Goal: Find specific page/section: Find specific page/section

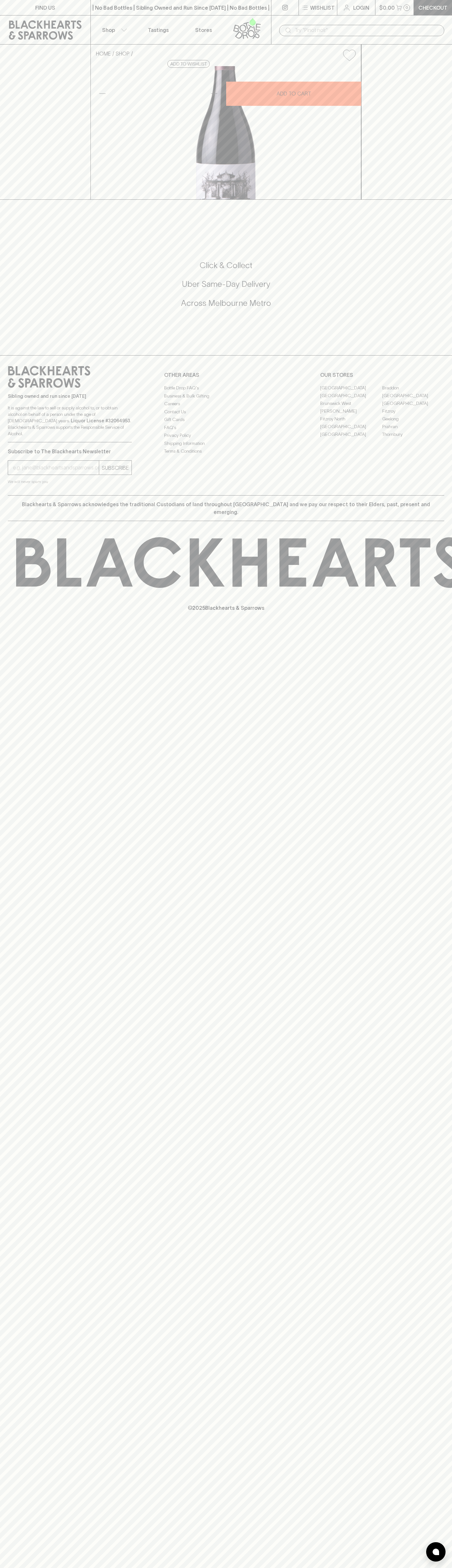
click at [140, 18] on link "Tastings" at bounding box center [158, 29] width 45 height 29
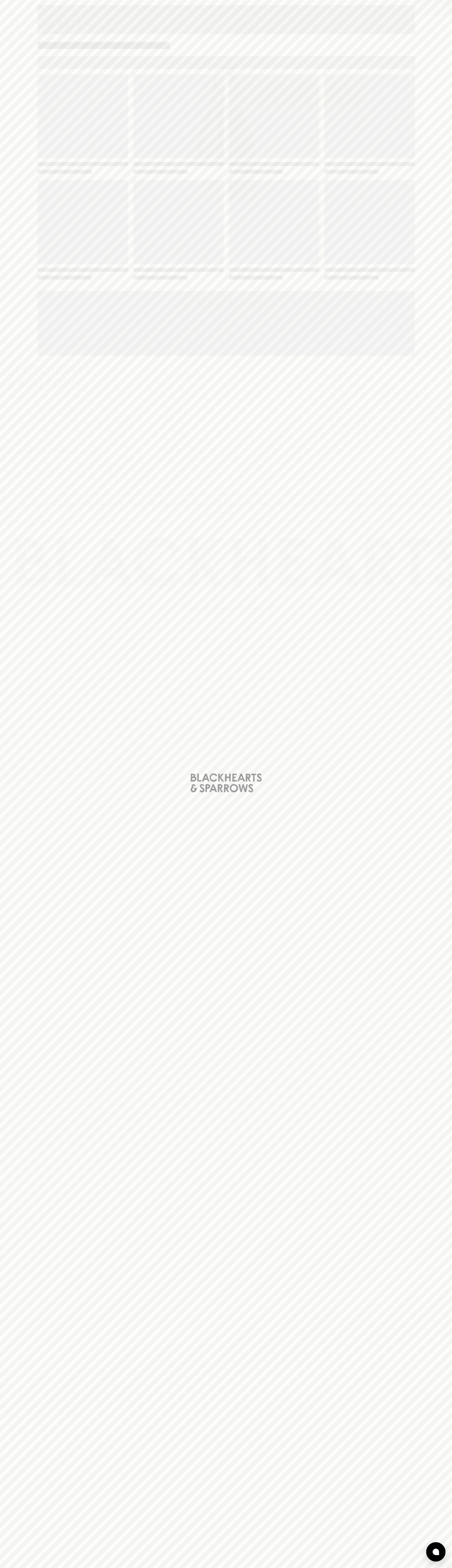
click at [439, 389] on div "Loading" at bounding box center [226, 784] width 452 height 1568
click at [235, 1567] on html "FIND US | No Bad Bottles | Sibling Owned and Run Since 2006 | No Bad Bottles | …" at bounding box center [226, 784] width 452 height 1568
click at [5, 833] on div "Loading" at bounding box center [226, 784] width 452 height 1568
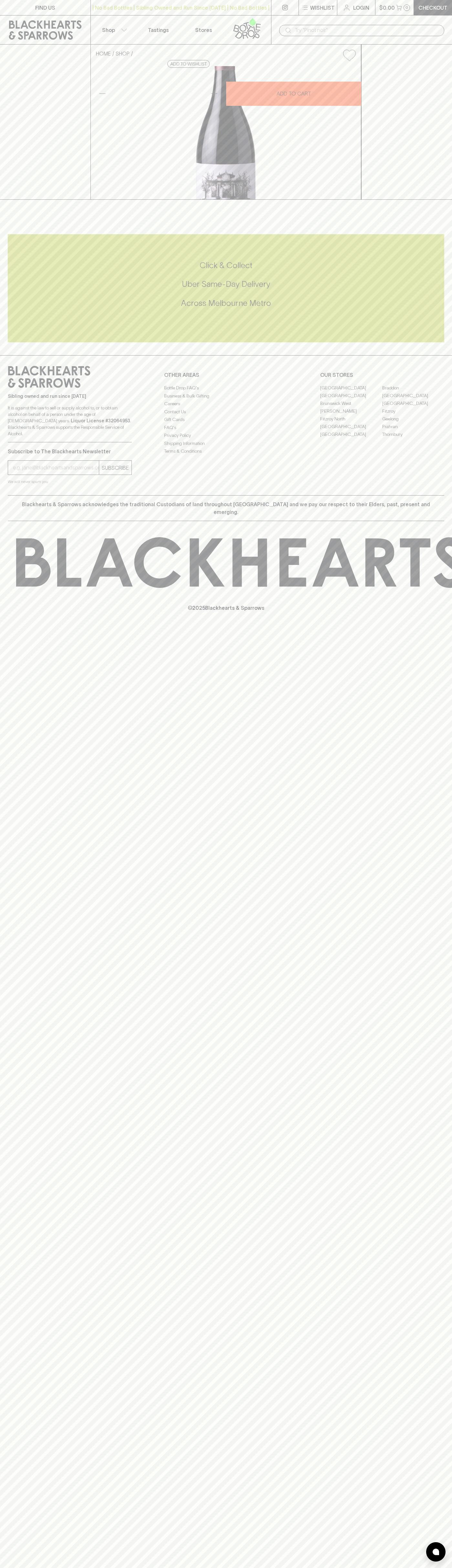
click at [413, 391] on link "Braddon" at bounding box center [413, 388] width 62 height 8
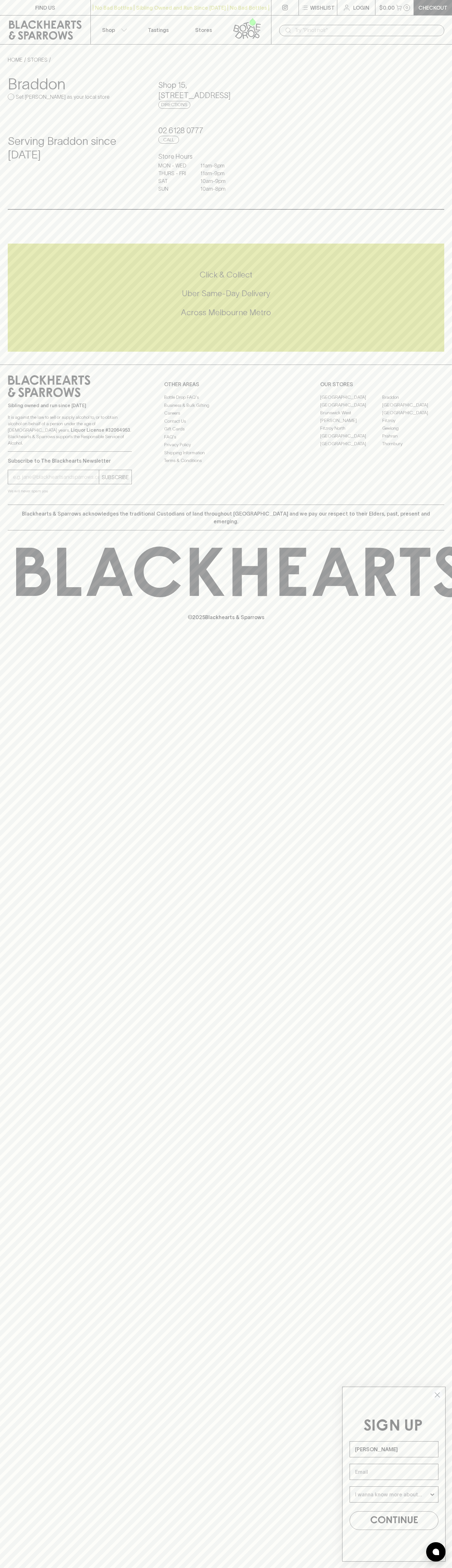
type input "[PERSON_NAME]"
